Goal: Task Accomplishment & Management: Manage account settings

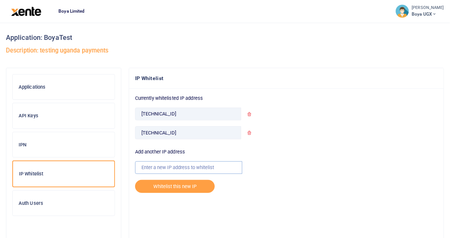
click at [154, 167] on input "text" at bounding box center [188, 167] width 107 height 13
paste input "53"
click at [177, 165] on input "53" at bounding box center [188, 167] width 107 height 13
type input "5"
click at [171, 163] on input "text" at bounding box center [188, 167] width 107 height 13
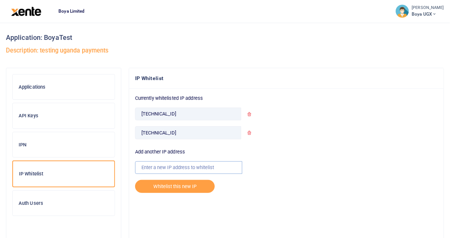
paste input "52.18.165.86"
click at [152, 167] on input "52.18.165.86" at bounding box center [188, 167] width 107 height 13
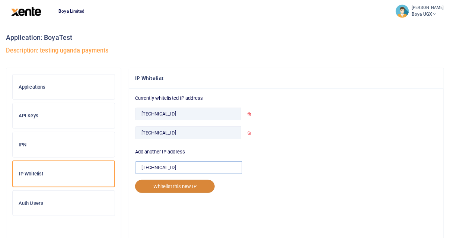
type input "52.18.165.86"
click at [175, 186] on button "Whitelist this new IP" at bounding box center [175, 186] width 80 height 13
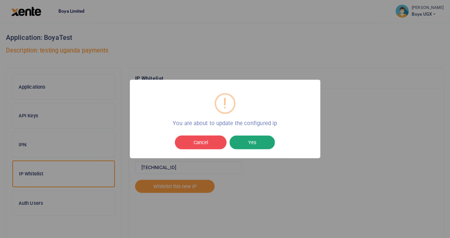
click at [256, 140] on button "Yes" at bounding box center [252, 143] width 45 height 14
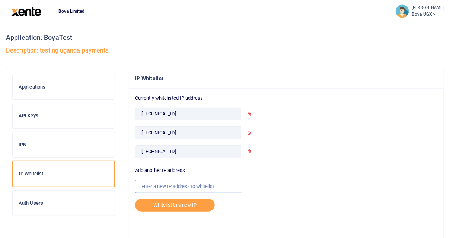
click at [172, 186] on input "text" at bounding box center [188, 186] width 107 height 13
paste input "[TECHNICAL_ID]"
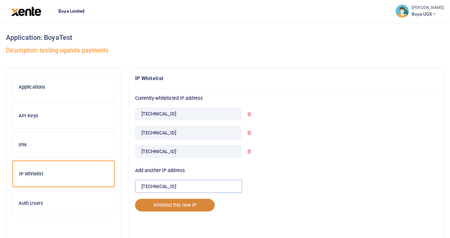
type input "[TECHNICAL_ID]"
click at [171, 203] on button "Whitelist this new IP" at bounding box center [175, 205] width 80 height 13
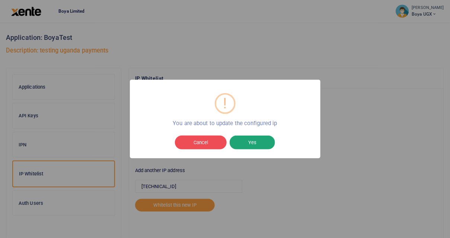
click at [247, 144] on button "Yes" at bounding box center [252, 143] width 45 height 14
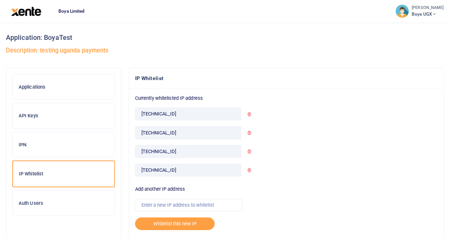
click at [157, 196] on div "Add another IP address" at bounding box center [196, 199] width 123 height 26
click at [152, 205] on input "text" at bounding box center [188, 205] width 107 height 13
paste input "[TECHNICAL_ID]"
click at [142, 204] on input "[TECHNICAL_ID]" at bounding box center [188, 205] width 107 height 13
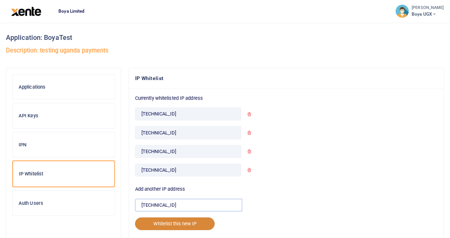
type input "[TECHNICAL_ID]"
click at [158, 218] on button "Whitelist this new IP" at bounding box center [175, 224] width 80 height 13
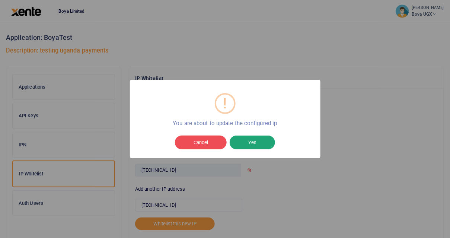
click at [250, 144] on button "Yes" at bounding box center [252, 143] width 45 height 14
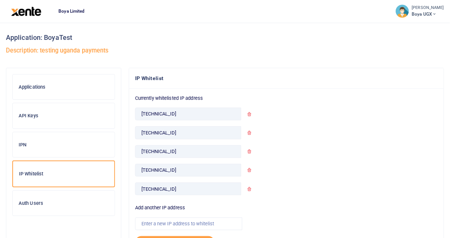
click at [18, 12] on img at bounding box center [26, 11] width 30 height 9
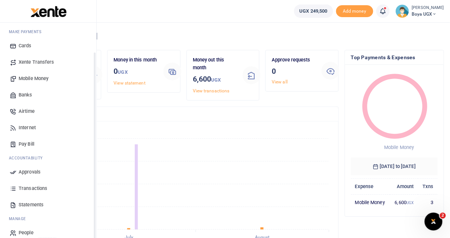
scroll to position [44, 0]
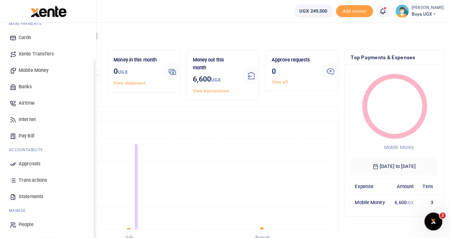
click at [34, 179] on span "Transactions" at bounding box center [33, 180] width 29 height 7
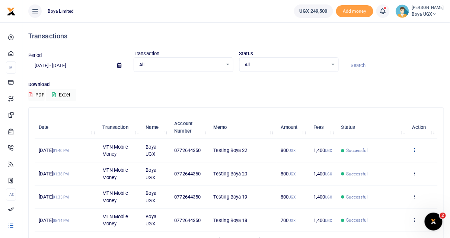
click at [417, 148] on icon at bounding box center [414, 149] width 5 height 5
click at [397, 158] on link "View details" at bounding box center [387, 162] width 59 height 10
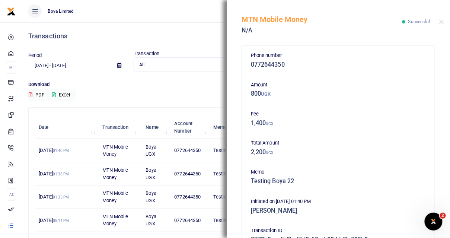
scroll to position [121, 0]
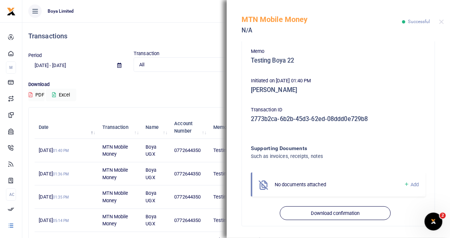
click at [446, 20] on div "MTN Mobile Money N/A Successful" at bounding box center [339, 20] width 224 height 41
click at [443, 20] on button "Close" at bounding box center [442, 21] width 5 height 5
